Goal: Information Seeking & Learning: Learn about a topic

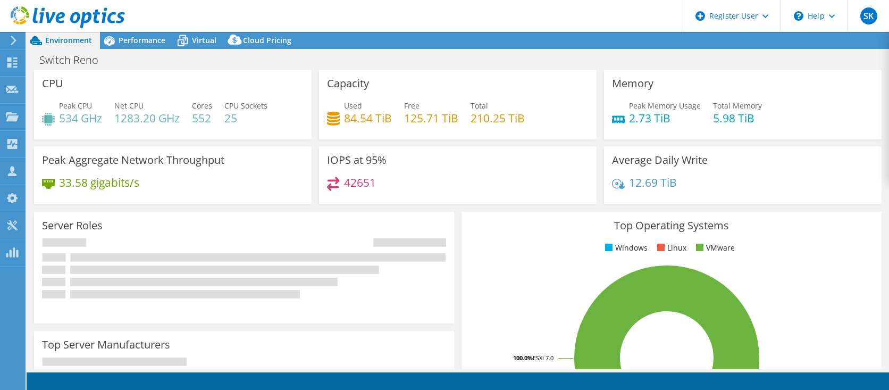
select select "USD"
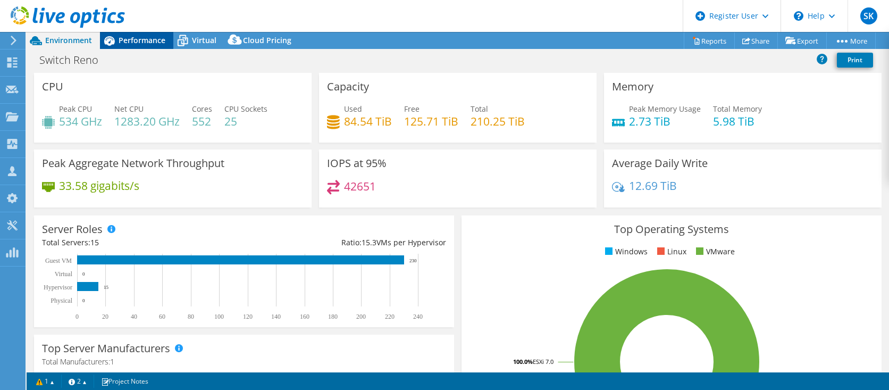
click at [128, 45] on span "Performance" at bounding box center [142, 40] width 47 height 10
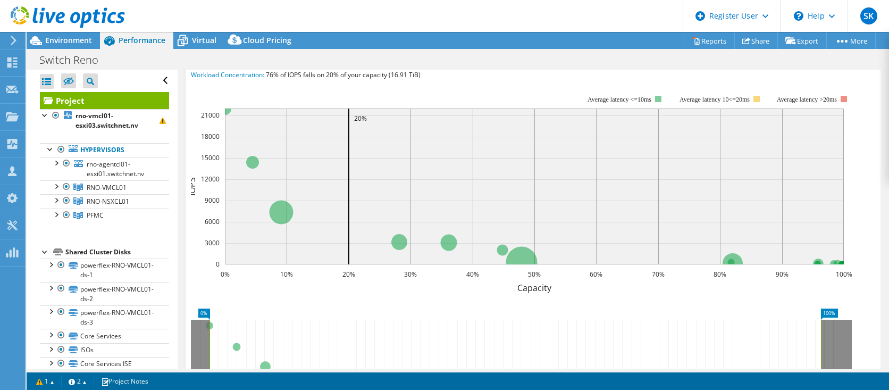
scroll to position [159, 0]
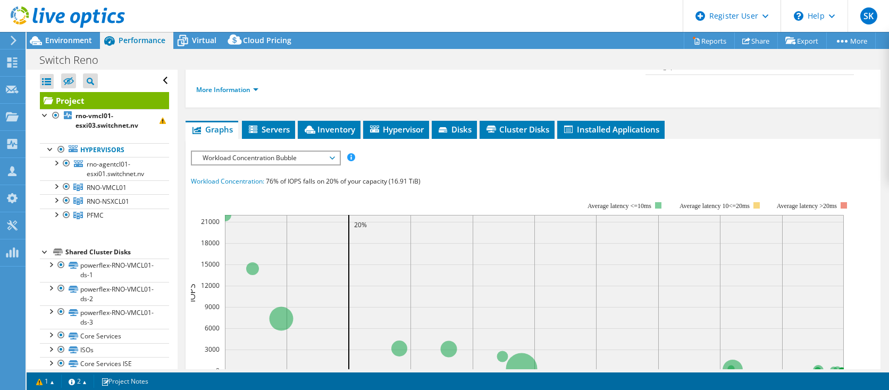
click at [335, 164] on span "Workload Concentration Bubble" at bounding box center [265, 157] width 147 height 13
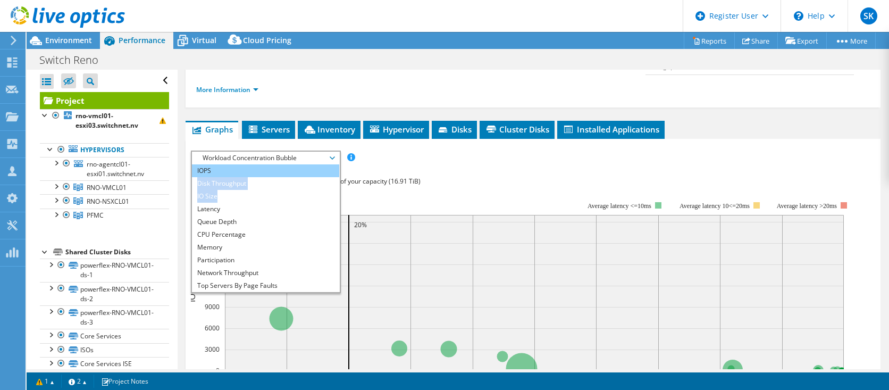
drag, startPoint x: 242, startPoint y: 207, endPoint x: 242, endPoint y: 184, distance: 23.4
click at [242, 184] on ul "IOPS Disk Throughput IO Size Latency Queue Depth CPU Percentage Memory Page Fau…" at bounding box center [265, 228] width 147 height 128
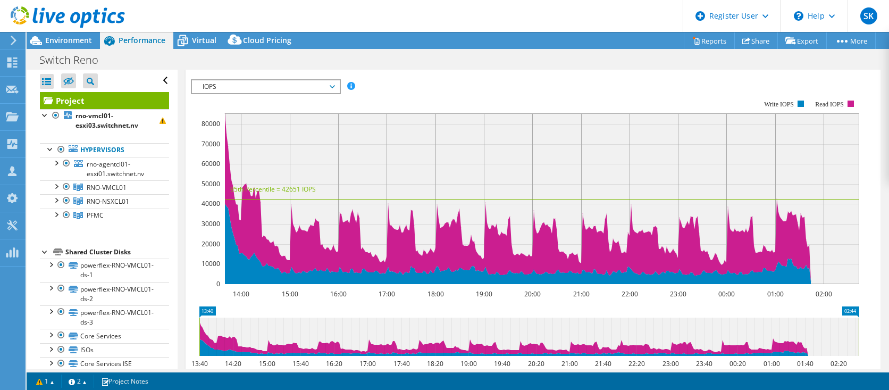
scroll to position [178, 0]
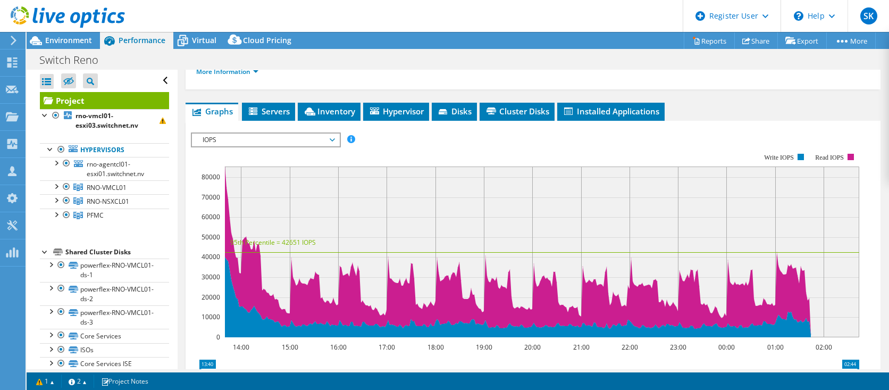
click at [330, 146] on span "IOPS" at bounding box center [265, 139] width 137 height 13
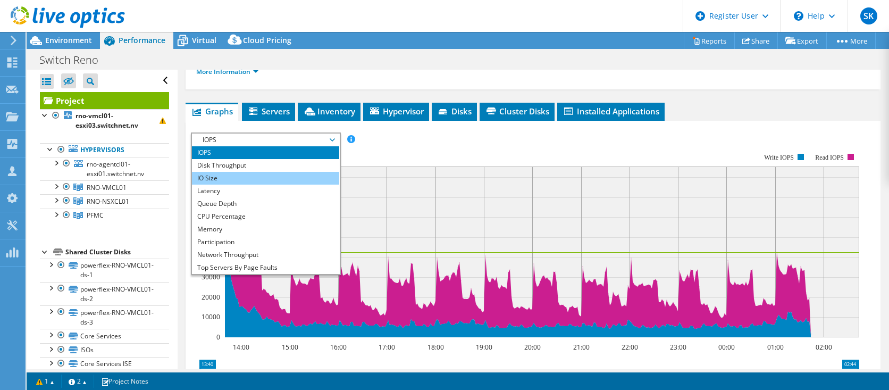
click at [221, 184] on li "IO Size" at bounding box center [265, 178] width 147 height 13
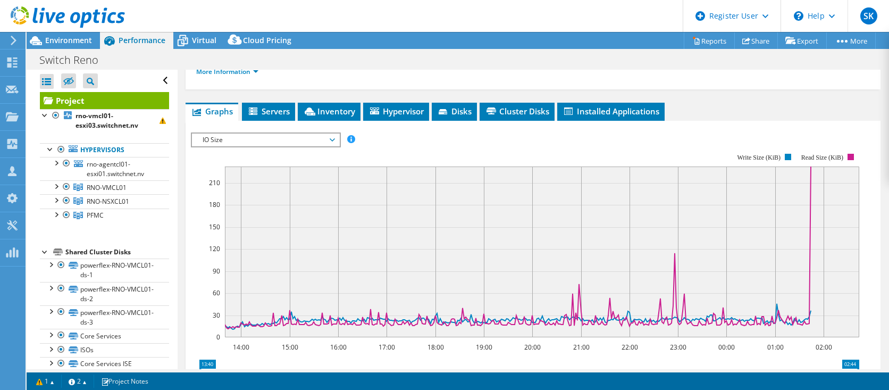
click at [334, 146] on span "IO Size" at bounding box center [265, 139] width 137 height 13
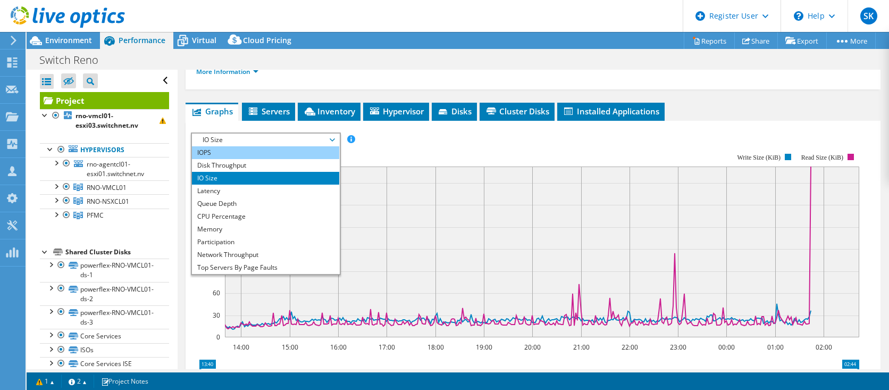
click at [249, 159] on li "IOPS" at bounding box center [265, 152] width 147 height 13
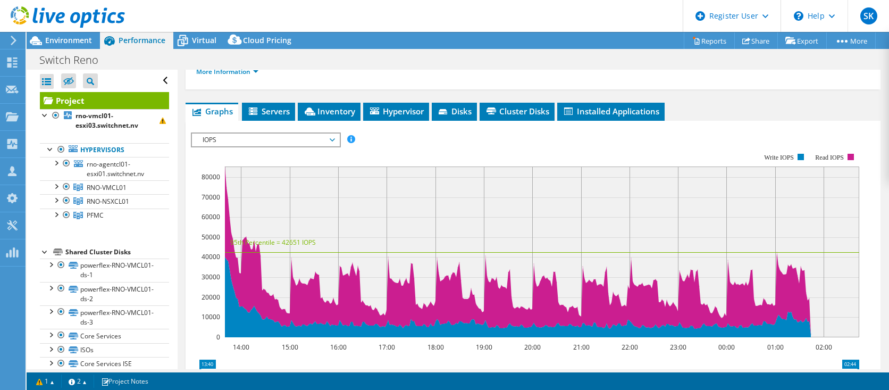
click at [333, 146] on span "IOPS" at bounding box center [265, 139] width 137 height 13
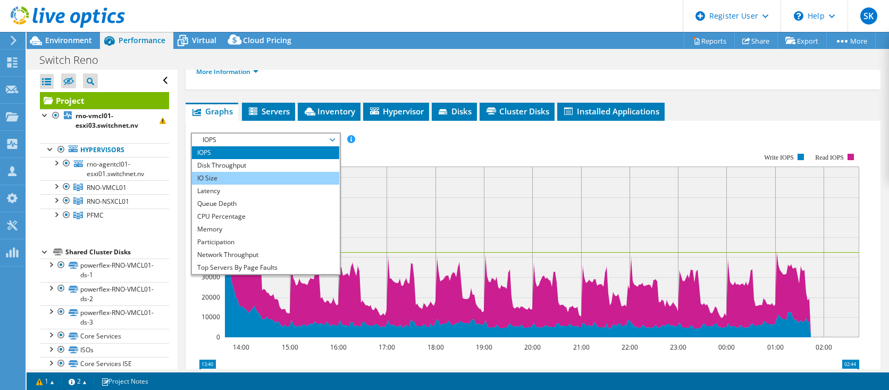
click at [226, 184] on li "IO Size" at bounding box center [265, 178] width 147 height 13
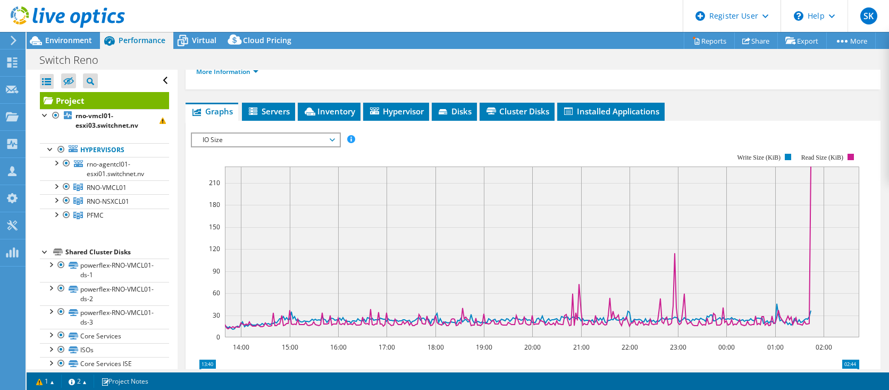
click at [327, 146] on span "IO Size" at bounding box center [265, 139] width 137 height 13
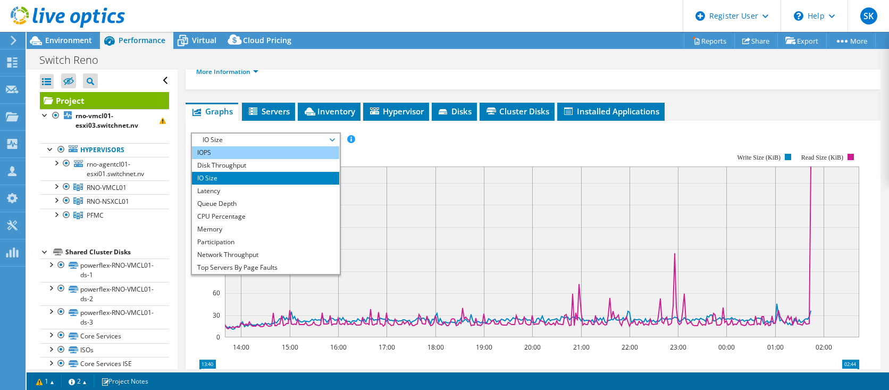
click at [234, 159] on li "IOPS" at bounding box center [265, 152] width 147 height 13
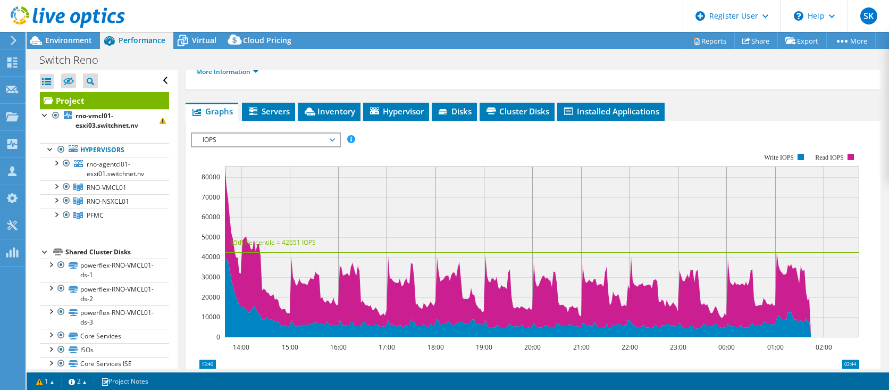
click at [334, 146] on span "IOPS" at bounding box center [265, 139] width 137 height 13
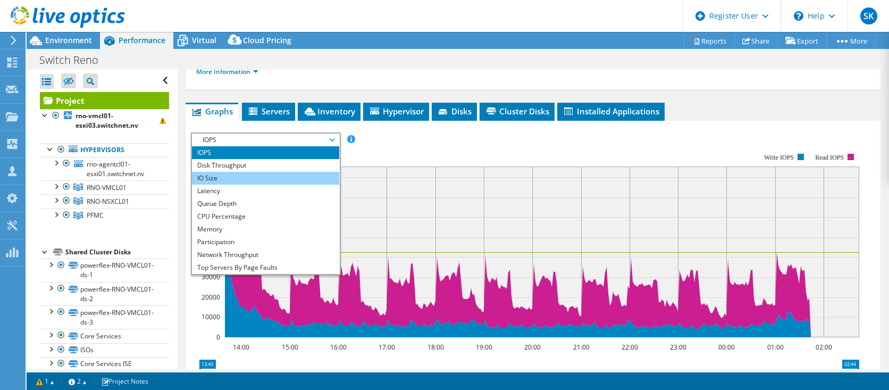
click at [227, 184] on li "IO Size" at bounding box center [265, 178] width 147 height 13
